Goal: Transaction & Acquisition: Download file/media

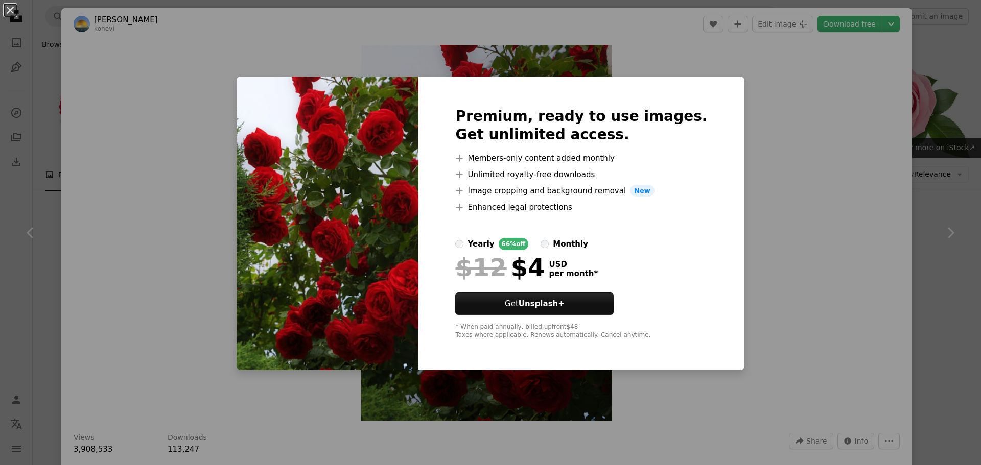
scroll to position [204, 0]
click at [742, 183] on div "An X shape Premium, ready to use images. Get unlimited access. A plus sign Memb…" at bounding box center [490, 232] width 981 height 465
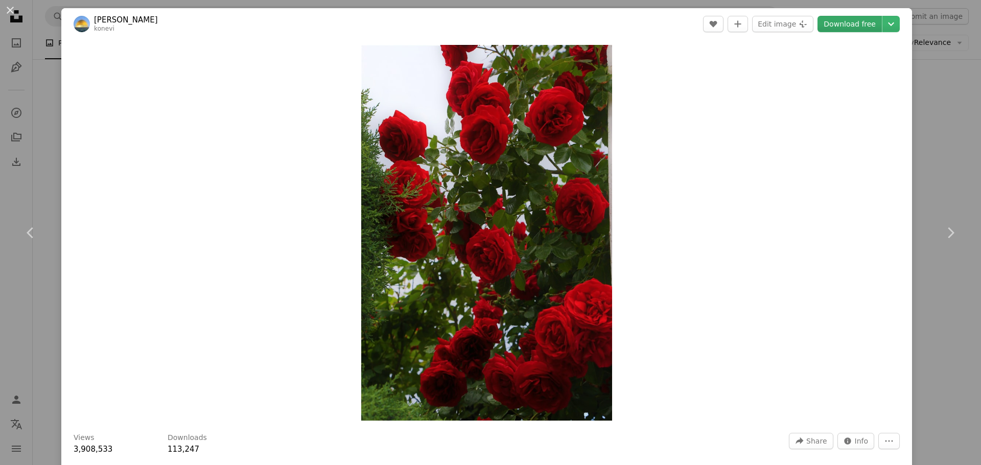
click at [845, 23] on link "Download free" at bounding box center [849, 24] width 64 height 16
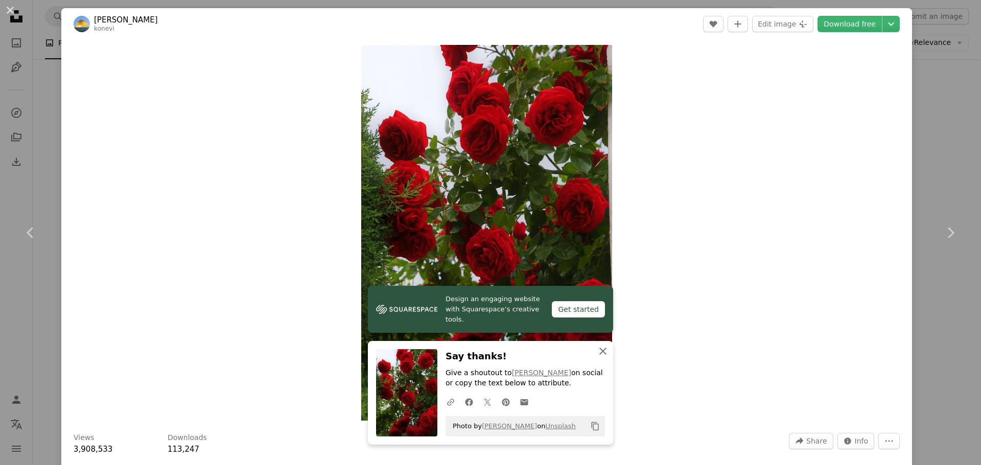
click at [597, 348] on icon "An X shape" at bounding box center [603, 351] width 12 height 12
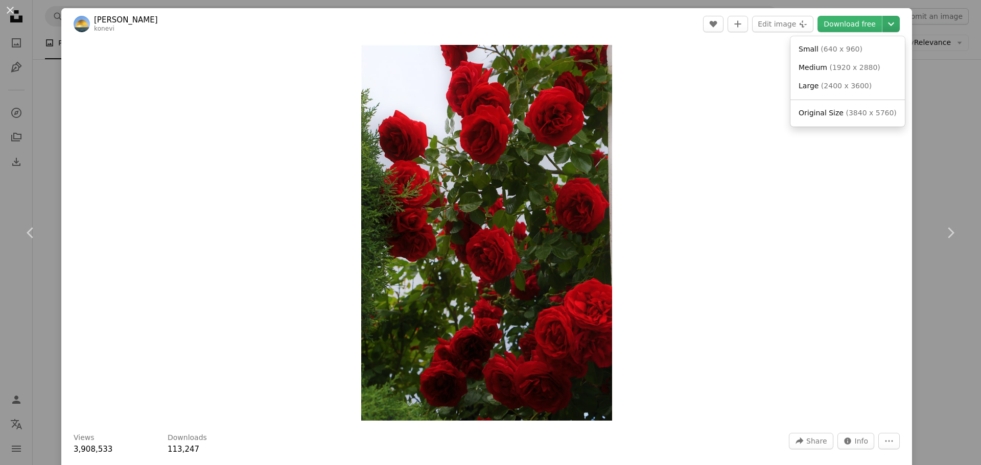
click at [883, 27] on icon "Chevron down" at bounding box center [891, 24] width 16 height 12
click at [845, 120] on link "Original Size ( 3840 x 5760 )" at bounding box center [847, 113] width 106 height 18
